Goal: Task Accomplishment & Management: Manage account settings

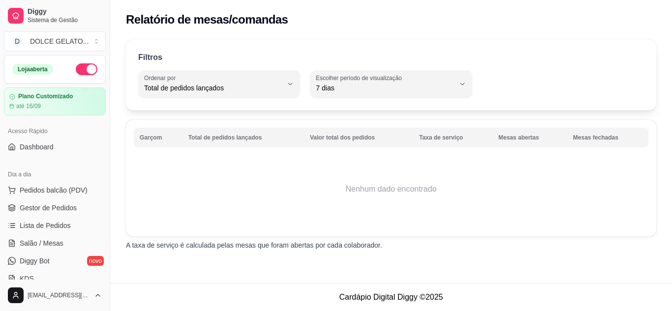
select select "TOTAL_OF_ORDERS"
select select "7"
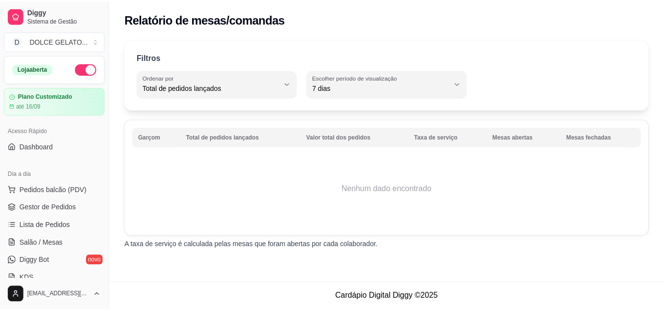
scroll to position [284, 0]
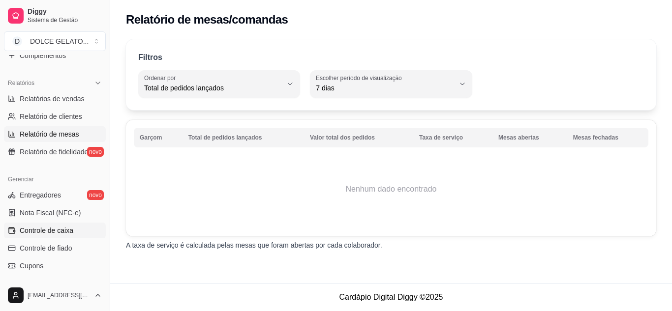
click at [44, 232] on span "Controle de caixa" at bounding box center [47, 231] width 54 height 10
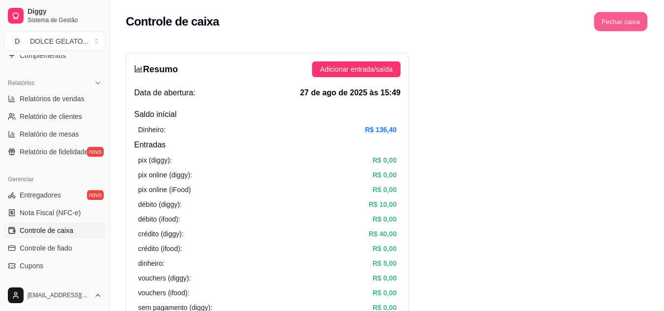
click at [605, 26] on button "Fechar caixa" at bounding box center [621, 21] width 54 height 19
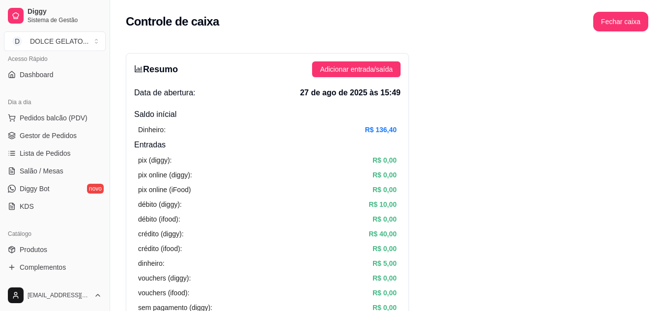
scroll to position [41, 0]
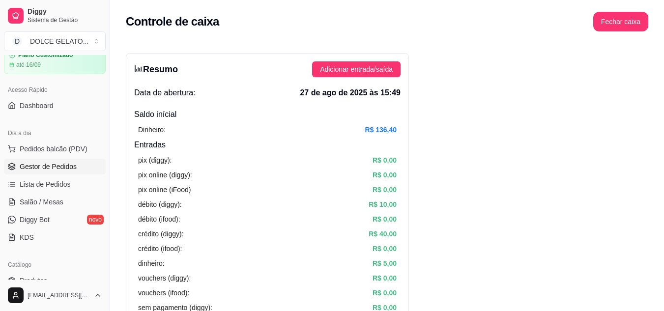
click at [78, 169] on link "Gestor de Pedidos" at bounding box center [55, 167] width 102 height 16
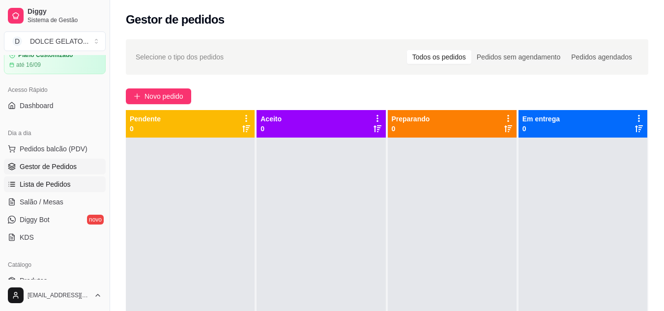
click at [83, 185] on link "Lista de Pedidos" at bounding box center [55, 184] width 102 height 16
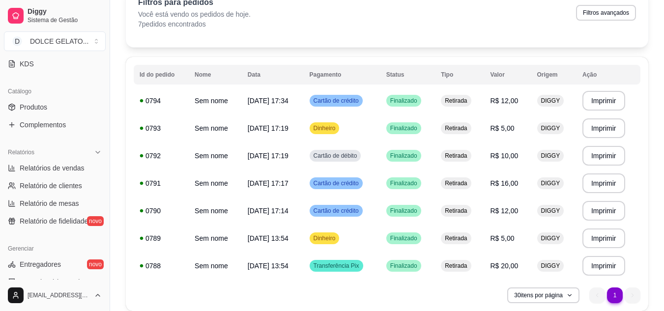
scroll to position [264, 0]
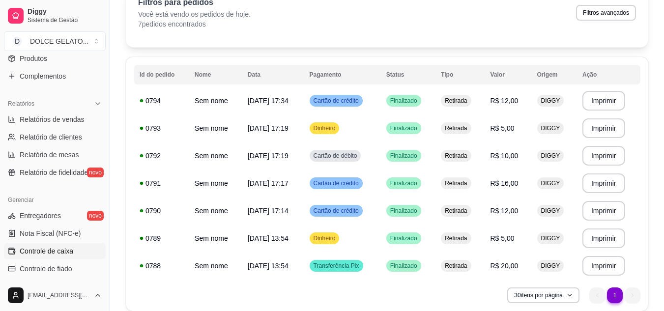
click at [87, 251] on link "Controle de caixa" at bounding box center [55, 251] width 102 height 16
